Goal: Task Accomplishment & Management: Complete application form

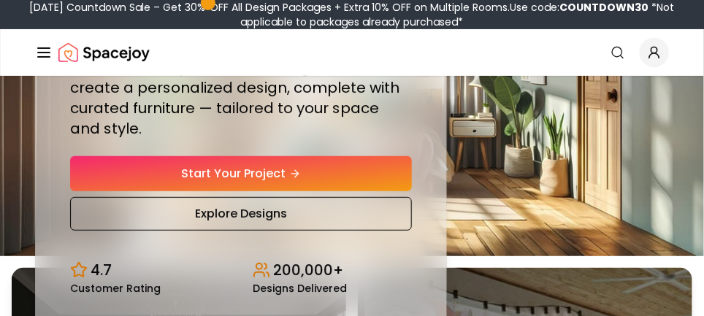
scroll to position [54, 0]
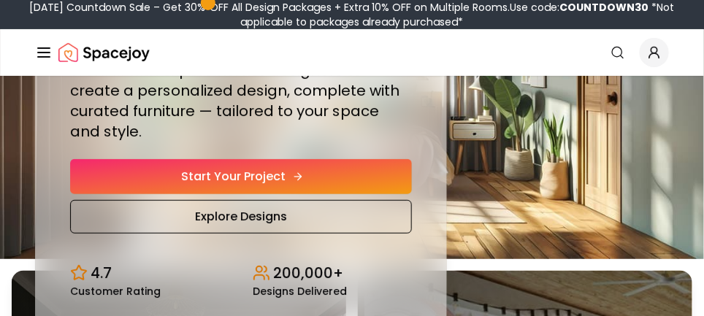
click at [275, 166] on link "Start Your Project" at bounding box center [241, 176] width 342 height 35
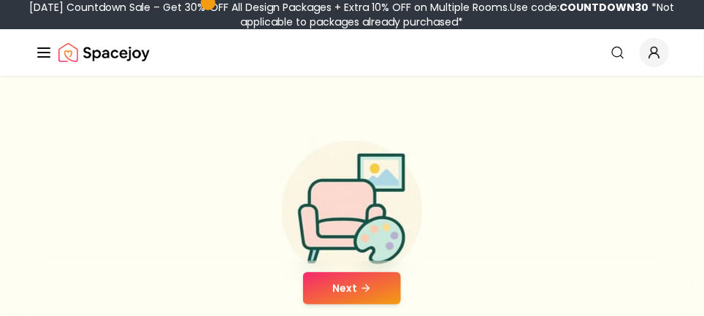
click at [364, 278] on button "Next" at bounding box center [352, 288] width 98 height 32
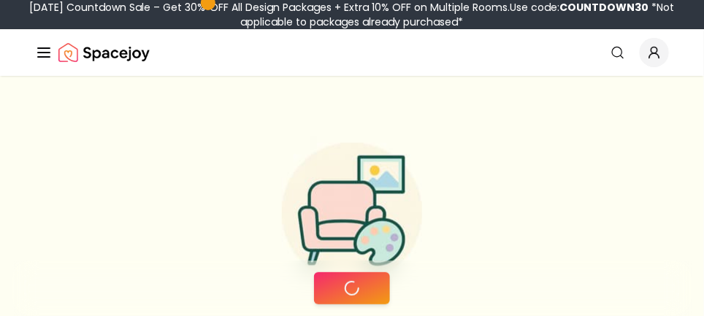
click at [364, 278] on button at bounding box center [352, 288] width 76 height 32
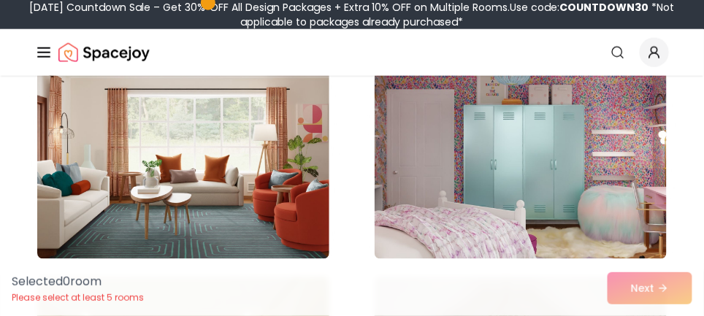
scroll to position [2758, 0]
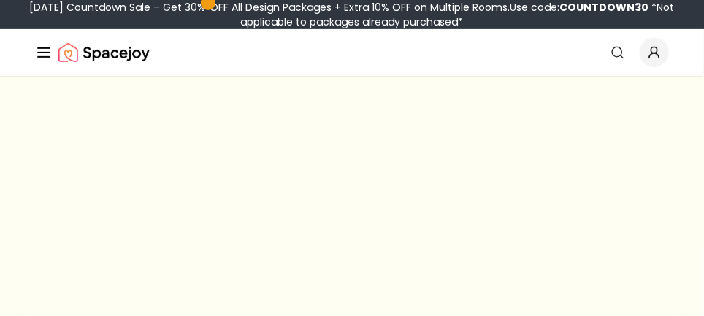
scroll to position [64, 0]
